Goal: Task Accomplishment & Management: Use online tool/utility

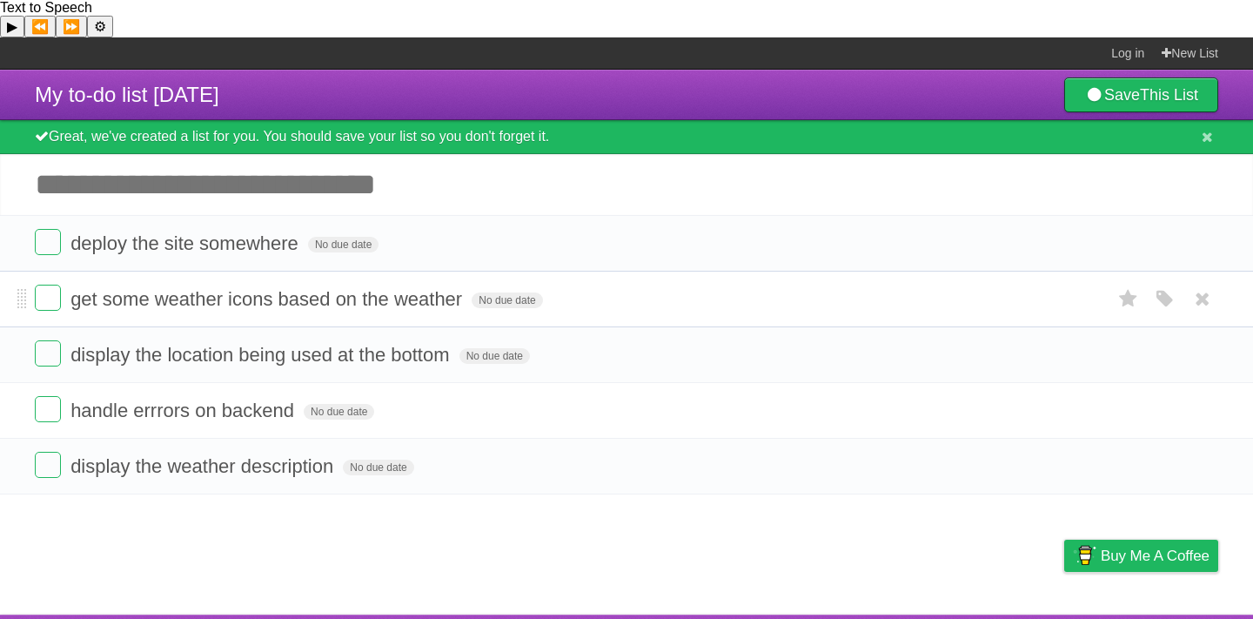
drag, startPoint x: 599, startPoint y: 370, endPoint x: 590, endPoint y: 279, distance: 90.9
click at [590, 279] on ul "deploy the site somewhere No due date White Red Blue Green Purple Orange get so…" at bounding box center [626, 354] width 1253 height 279
click at [590, 285] on form "get some weather icons based on the weather No due date White Red Blue Green Pu…" at bounding box center [627, 299] width 1184 height 29
drag, startPoint x: 583, startPoint y: 323, endPoint x: 573, endPoint y: 251, distance: 73.0
click at [573, 251] on ul "deploy the site somewhere No due date White Red Blue Green Purple Orange get so…" at bounding box center [626, 354] width 1253 height 279
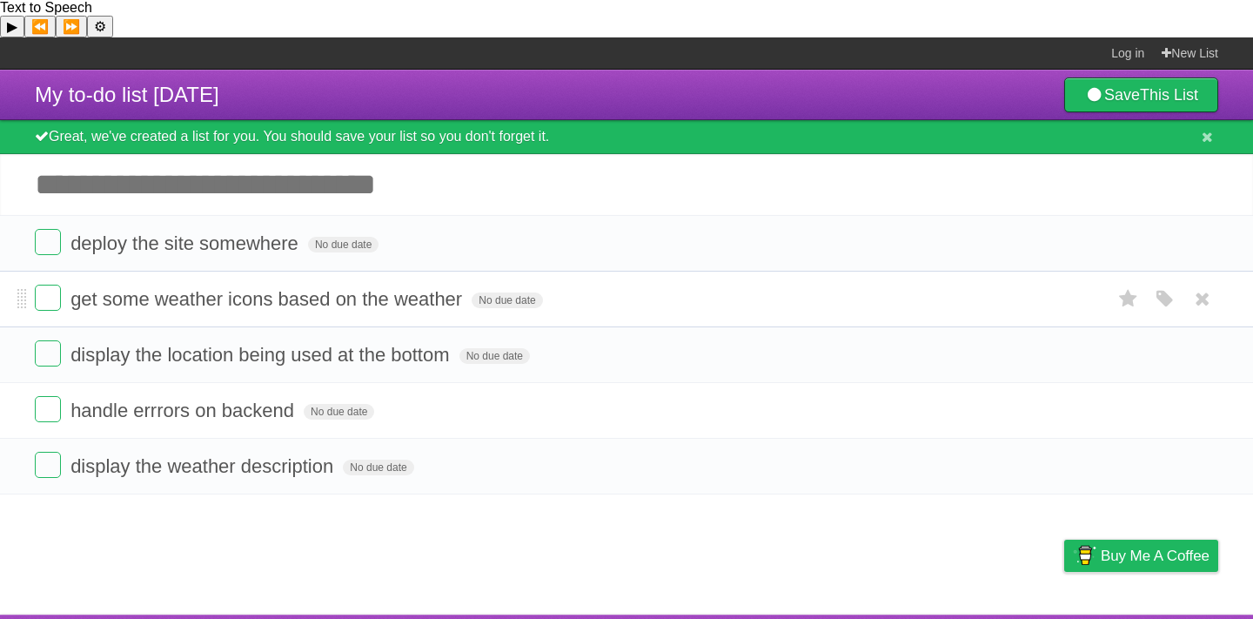
click at [573, 271] on li "get some weather icons based on the weather No due date White Red Blue Green Pu…" at bounding box center [626, 299] width 1253 height 57
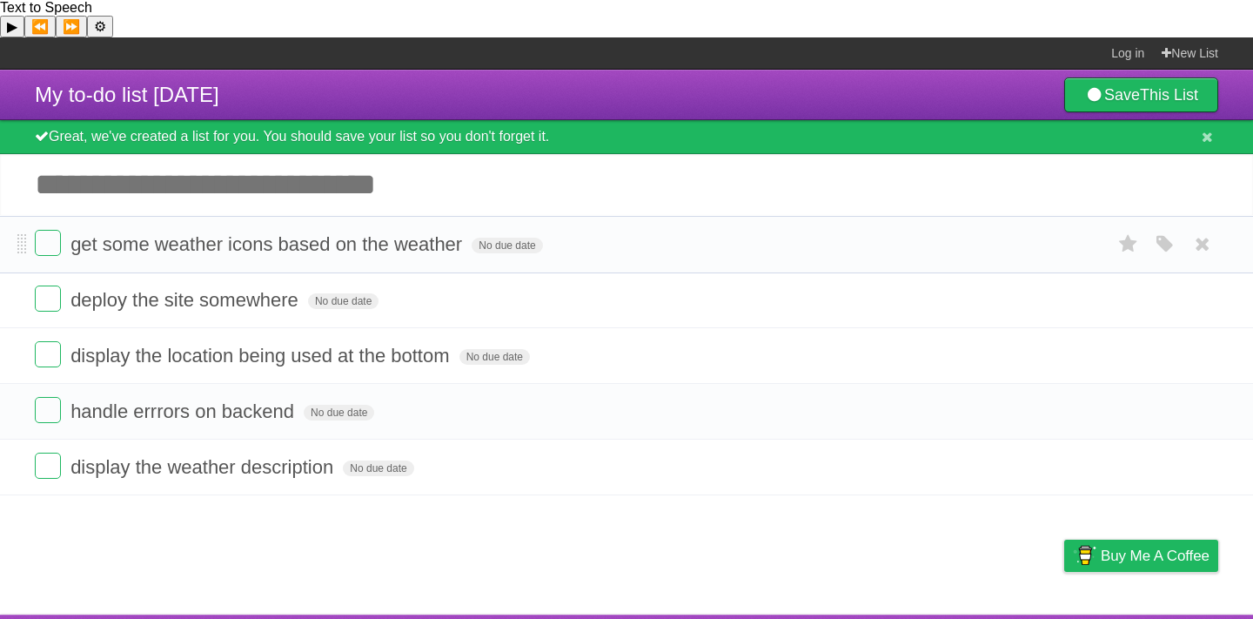
drag, startPoint x: 18, startPoint y: 267, endPoint x: 22, endPoint y: 207, distance: 60.1
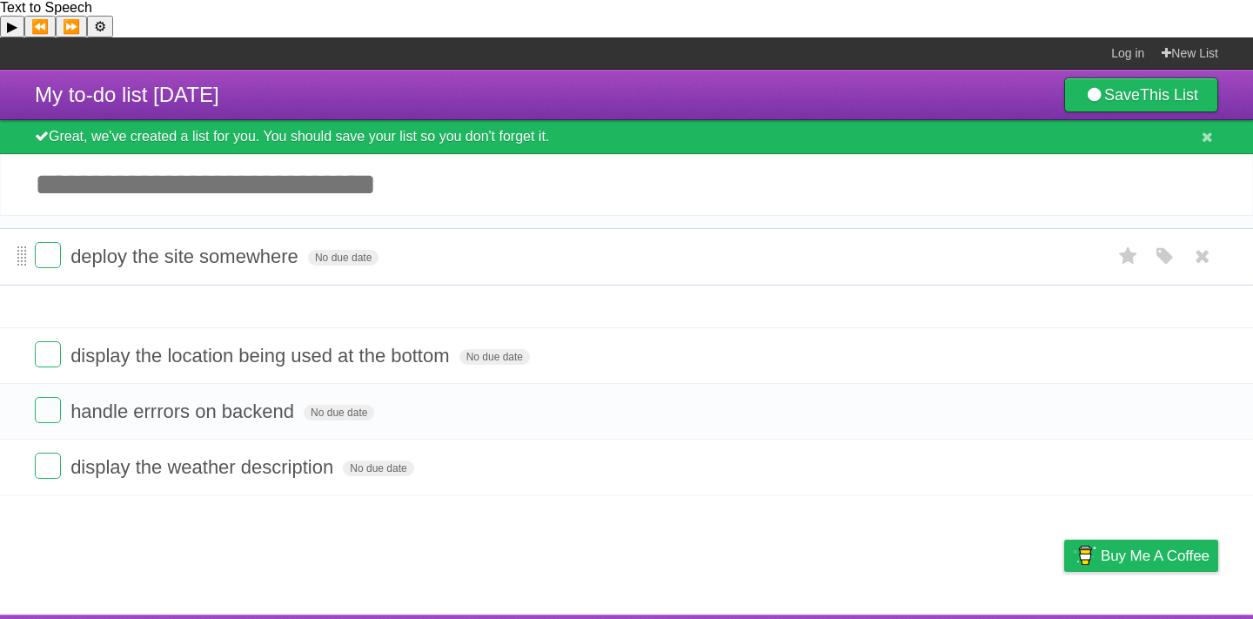
drag, startPoint x: 23, startPoint y: 269, endPoint x: 23, endPoint y: 218, distance: 50.5
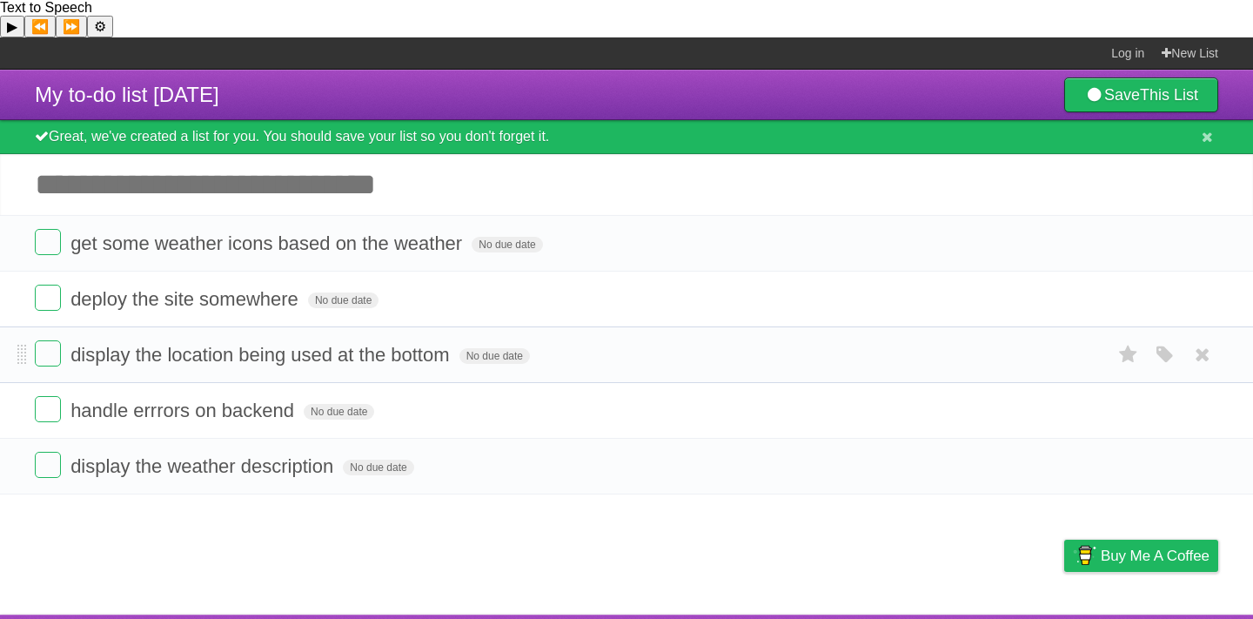
drag, startPoint x: 23, startPoint y: 337, endPoint x: 23, endPoint y: 306, distance: 30.5
click at [23, 326] on li "display the location being used at the bottom No due date White Red Blue Green …" at bounding box center [626, 354] width 1253 height 57
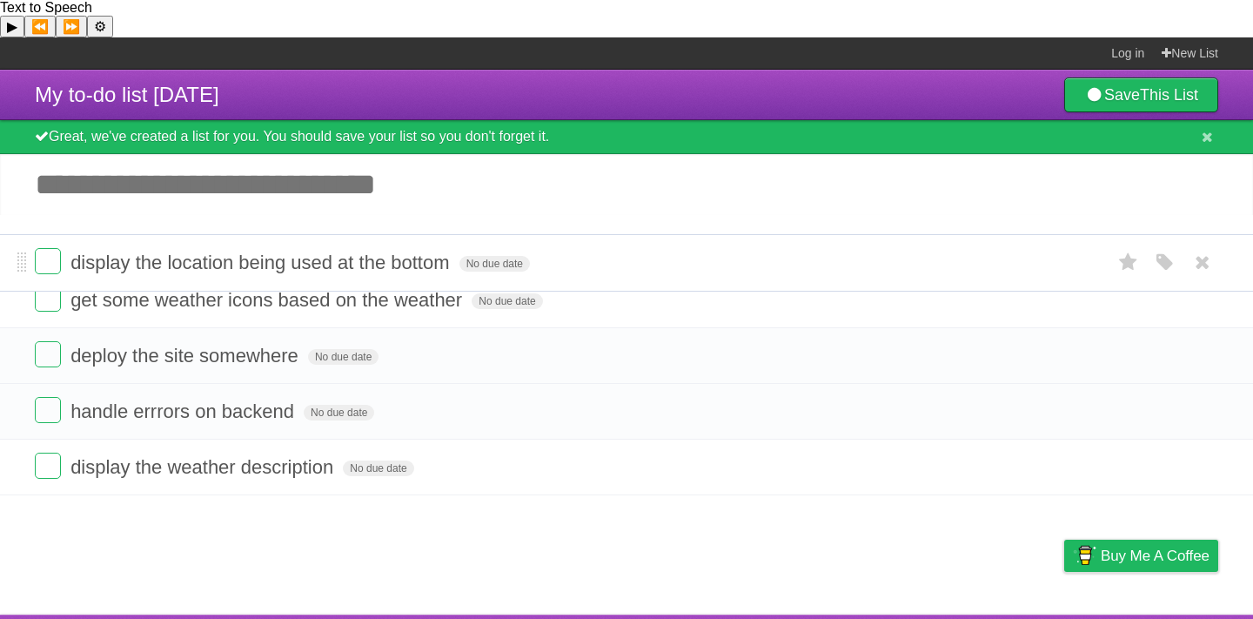
drag, startPoint x: 19, startPoint y: 322, endPoint x: 28, endPoint y: 218, distance: 103.9
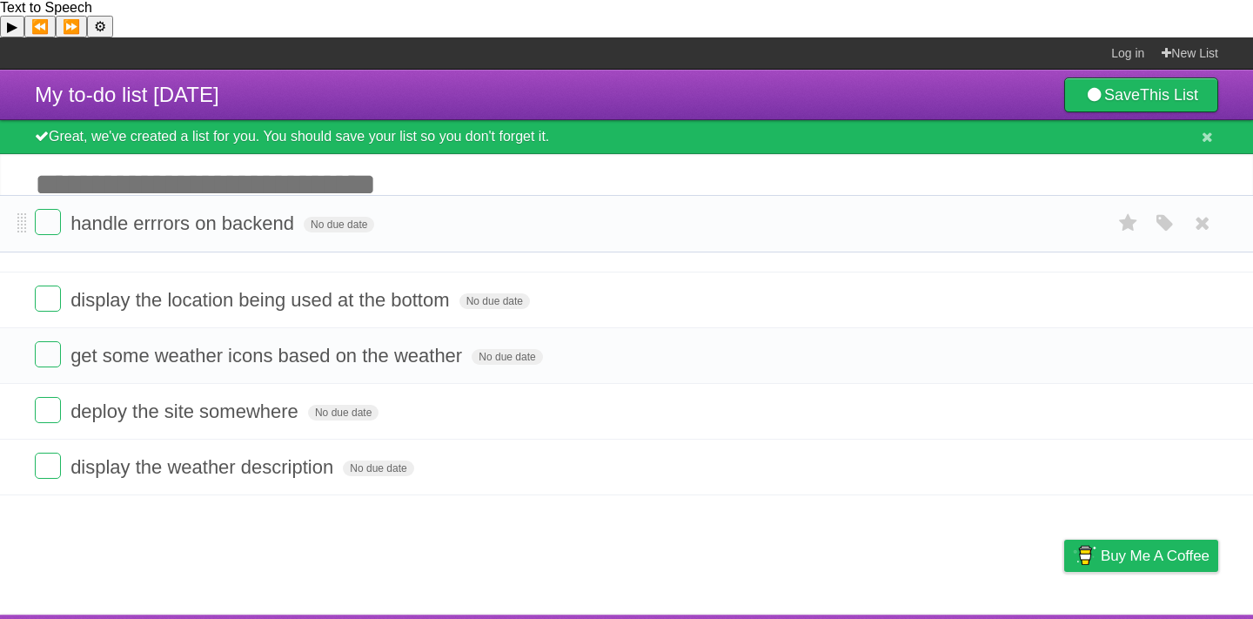
drag, startPoint x: 23, startPoint y: 386, endPoint x: 32, endPoint y: 194, distance: 192.6
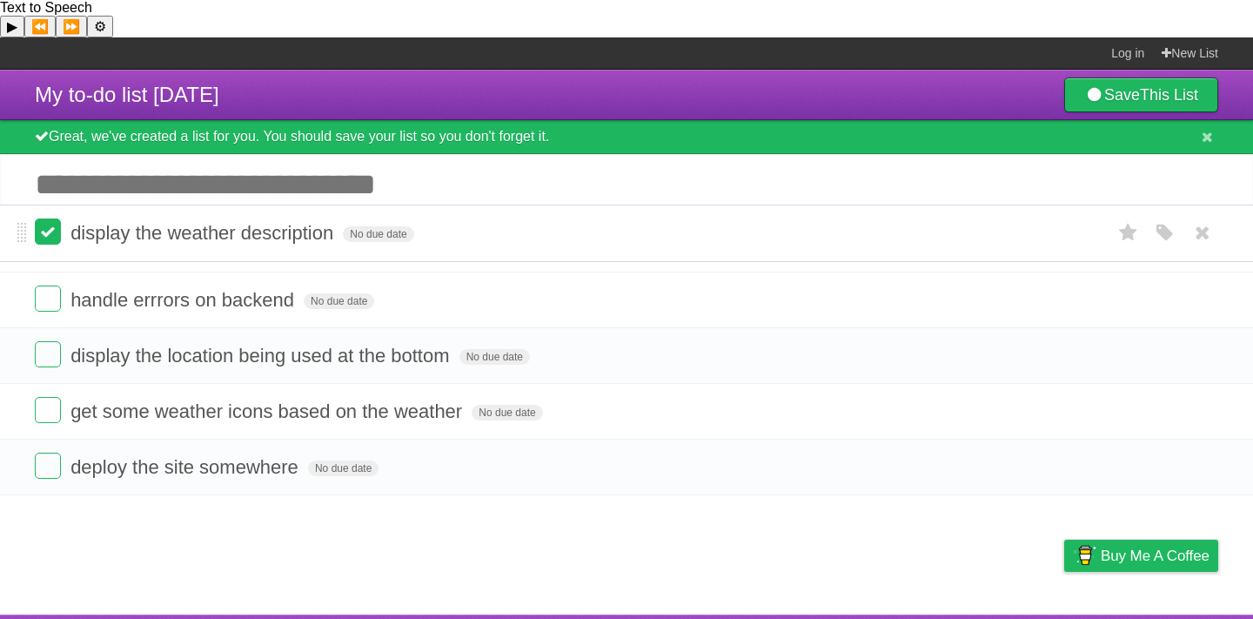
drag, startPoint x: 20, startPoint y: 446, endPoint x: 38, endPoint y: 209, distance: 238.3
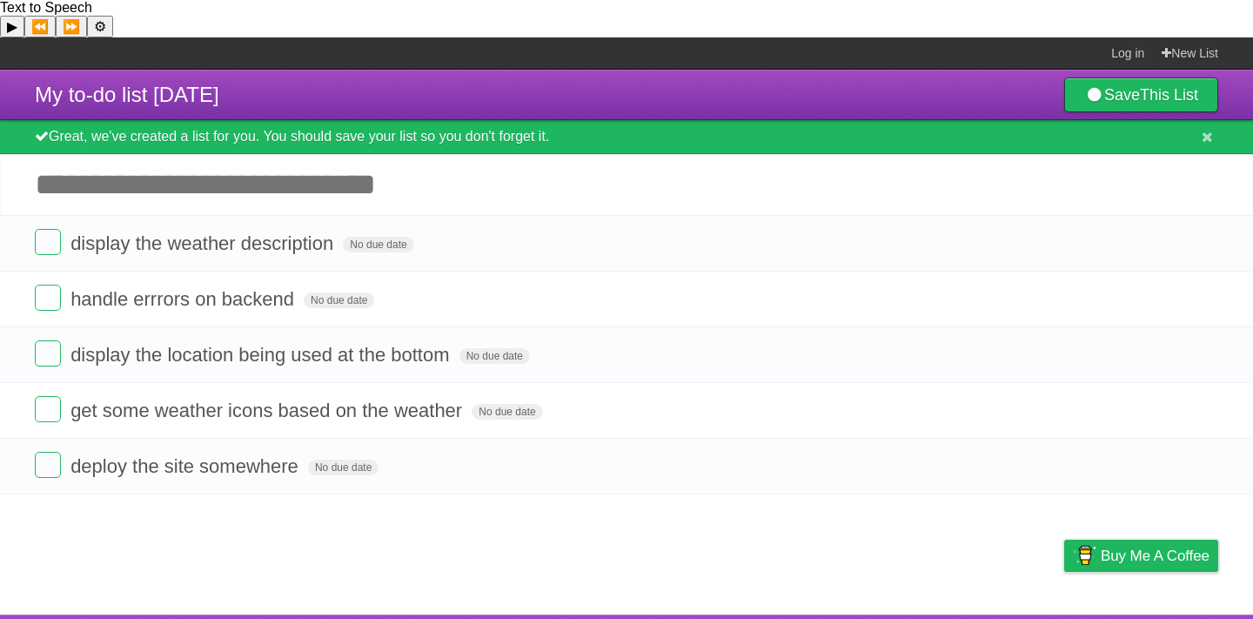
click at [38, 229] on label at bounding box center [48, 242] width 26 height 26
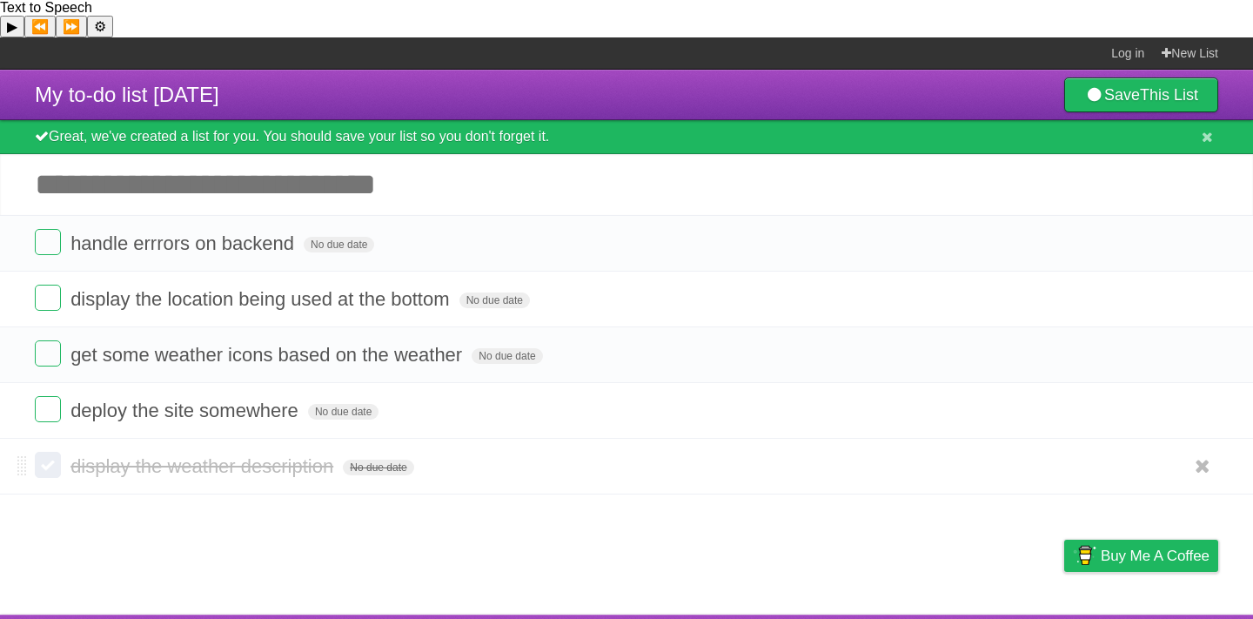
click at [44, 452] on label at bounding box center [48, 465] width 26 height 26
click at [13, 438] on li "display the weather description No due date White Red Blue Green Purple Orange" at bounding box center [626, 466] width 1253 height 57
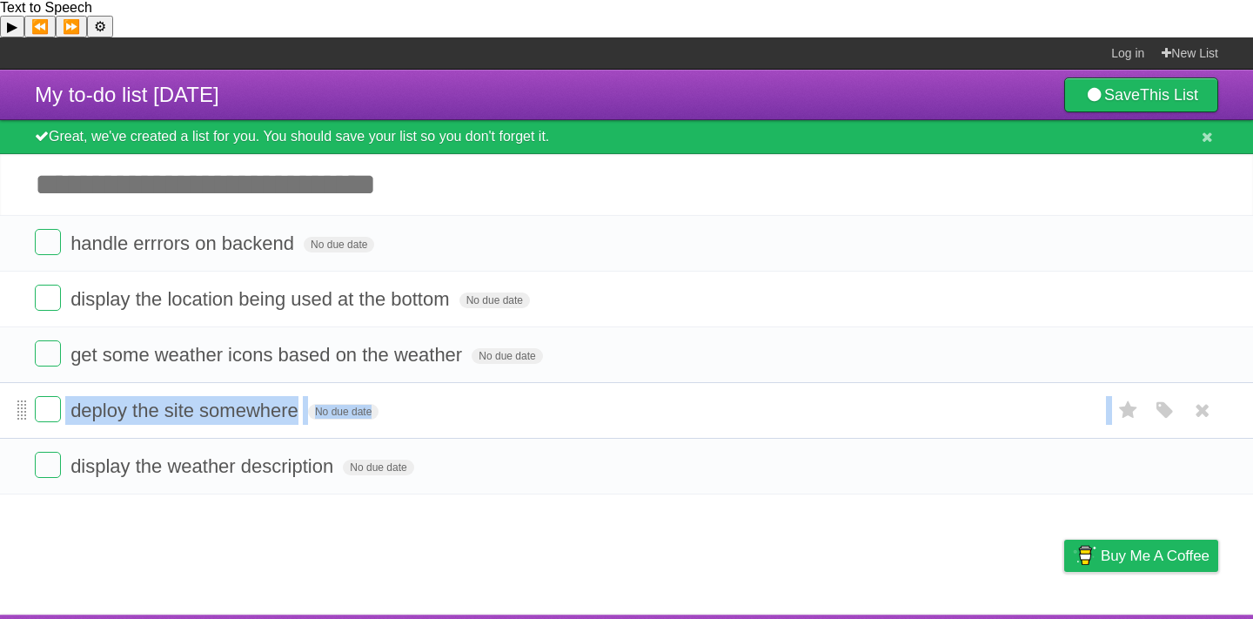
drag, startPoint x: 15, startPoint y: 437, endPoint x: 26, endPoint y: 374, distance: 63.7
click at [26, 373] on ul "handle errrors on backend No due date White Red Blue Green Purple Orange displa…" at bounding box center [626, 354] width 1253 height 279
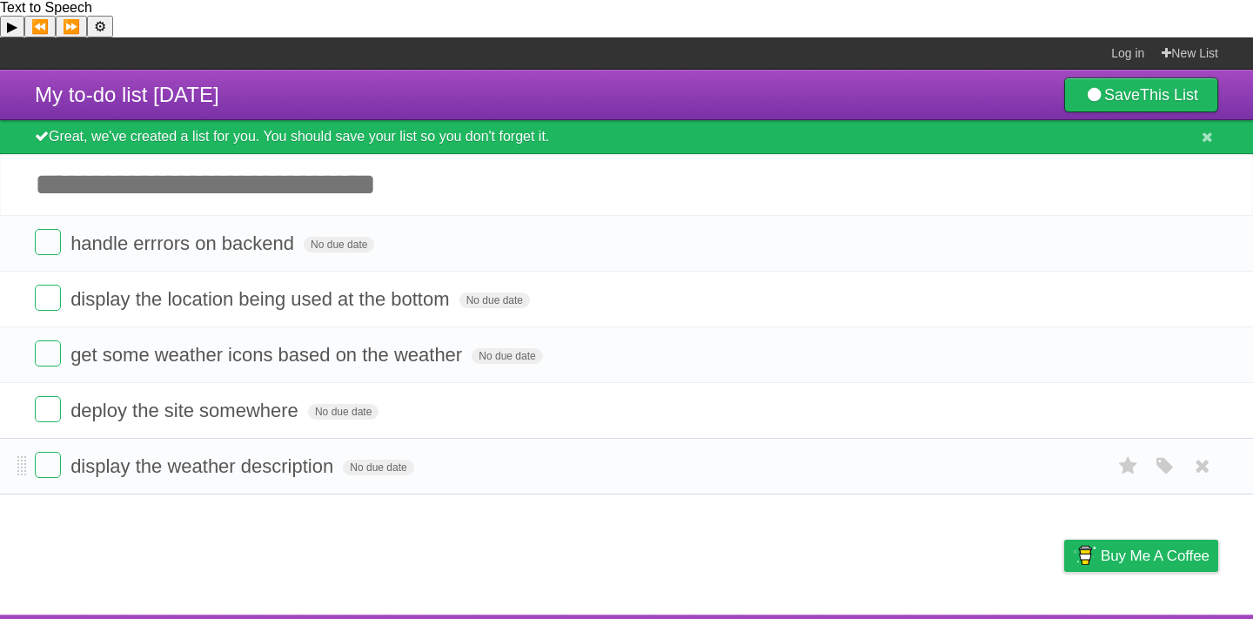
click at [30, 463] on li "display the weather description No due date White Red Blue Green Purple Orange" at bounding box center [626, 466] width 1253 height 57
click at [160, 232] on span "handle errrors on backend" at bounding box center [184, 243] width 228 height 22
click at [157, 233] on input "**********" at bounding box center [190, 244] width 241 height 23
type input "**********"
click at [467, 154] on input "Add another task" at bounding box center [626, 184] width 1253 height 61
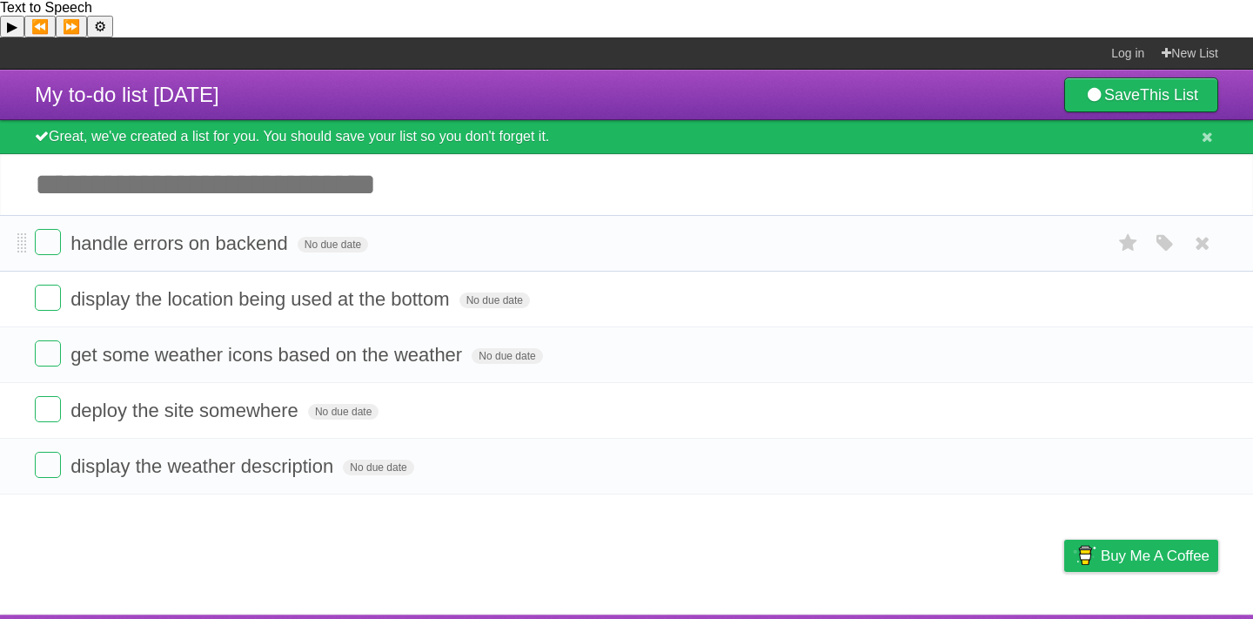
click at [473, 229] on form "handle errors on backend No due date White Red Blue Green Purple Orange" at bounding box center [627, 243] width 1184 height 29
